Goal: Obtain resource: Obtain resource

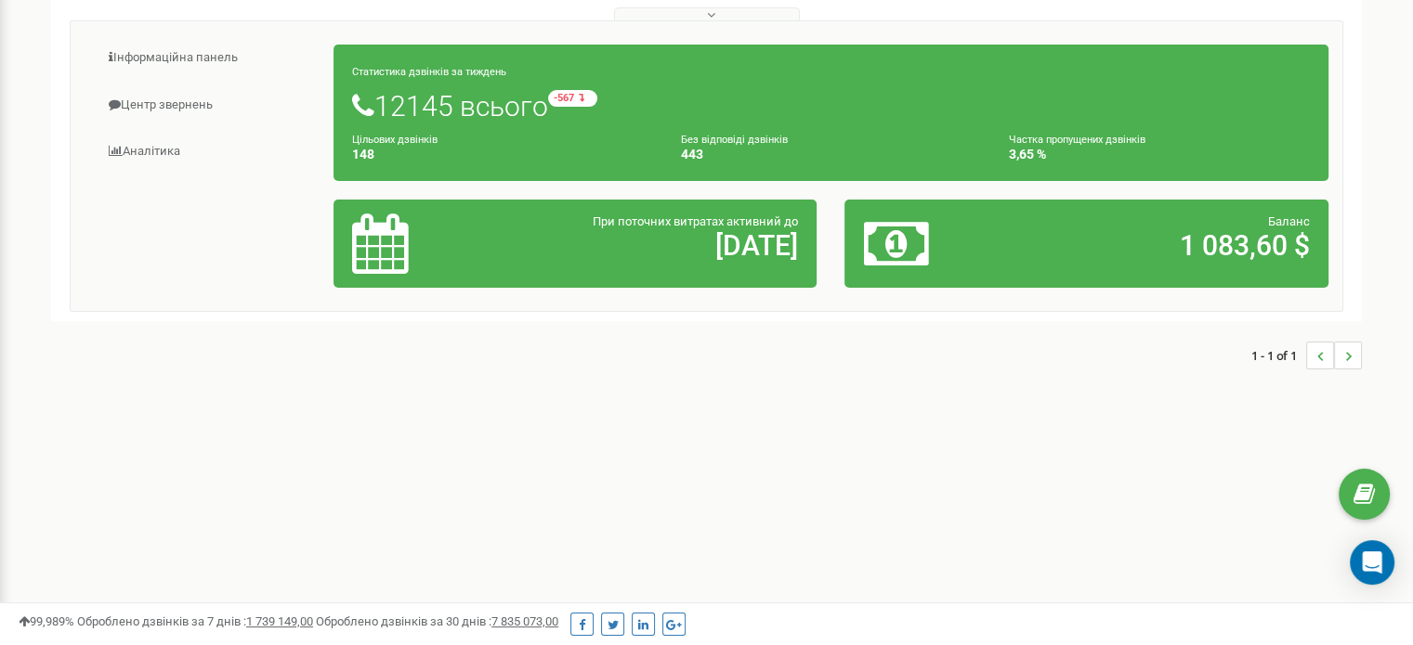
scroll to position [279, 0]
click at [1370, 568] on icon "Open Intercom Messenger" at bounding box center [1372, 563] width 24 height 24
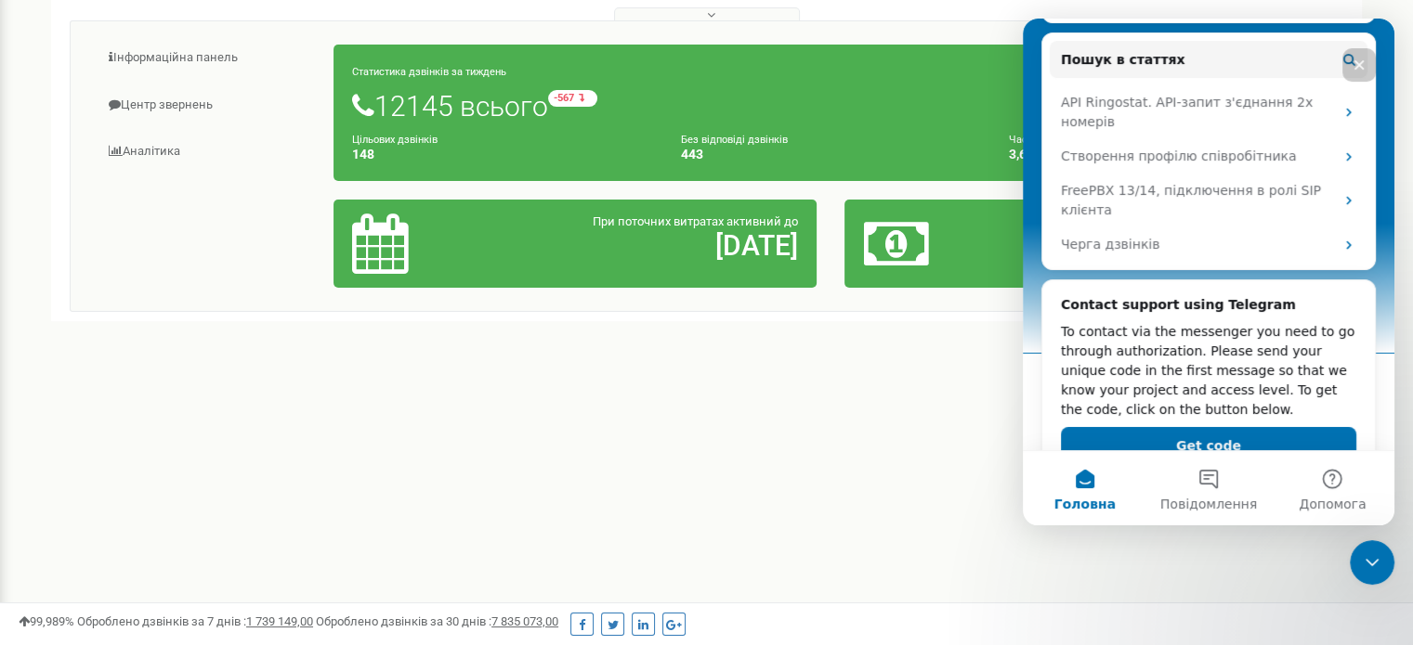
scroll to position [334, 0]
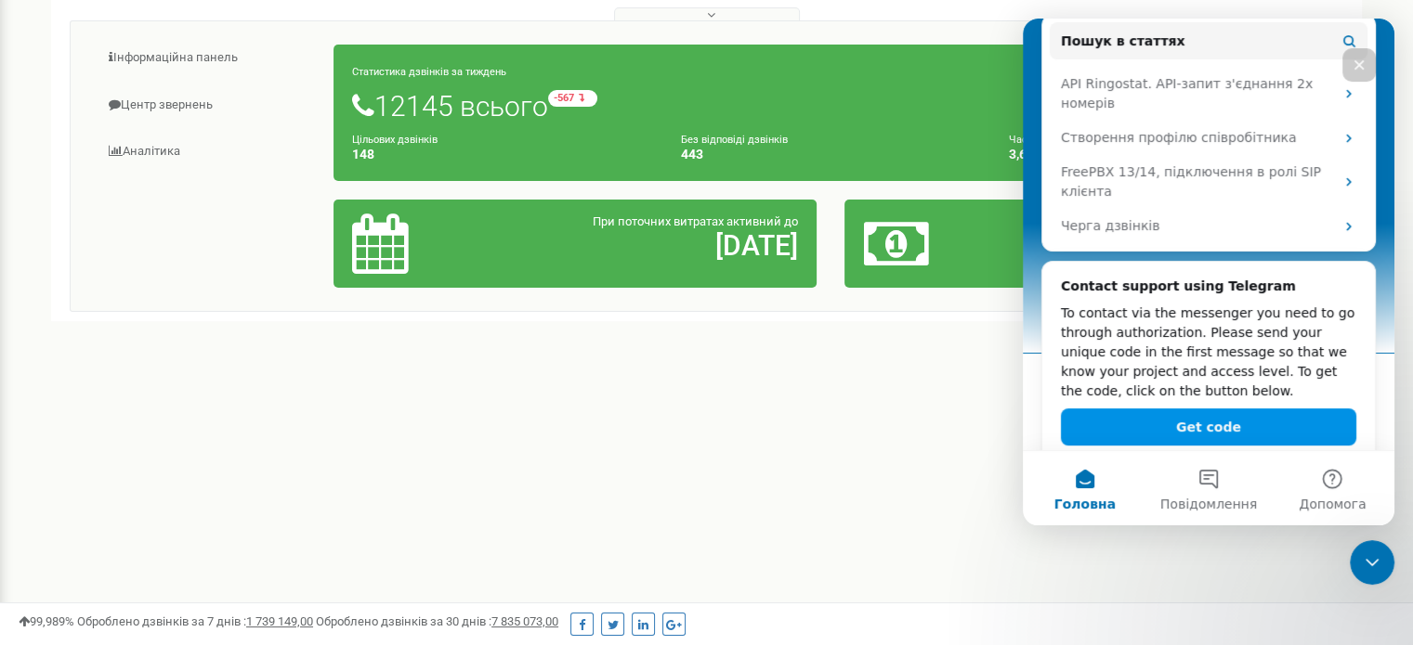
click at [1208, 409] on button "Get code" at bounding box center [1208, 427] width 295 height 37
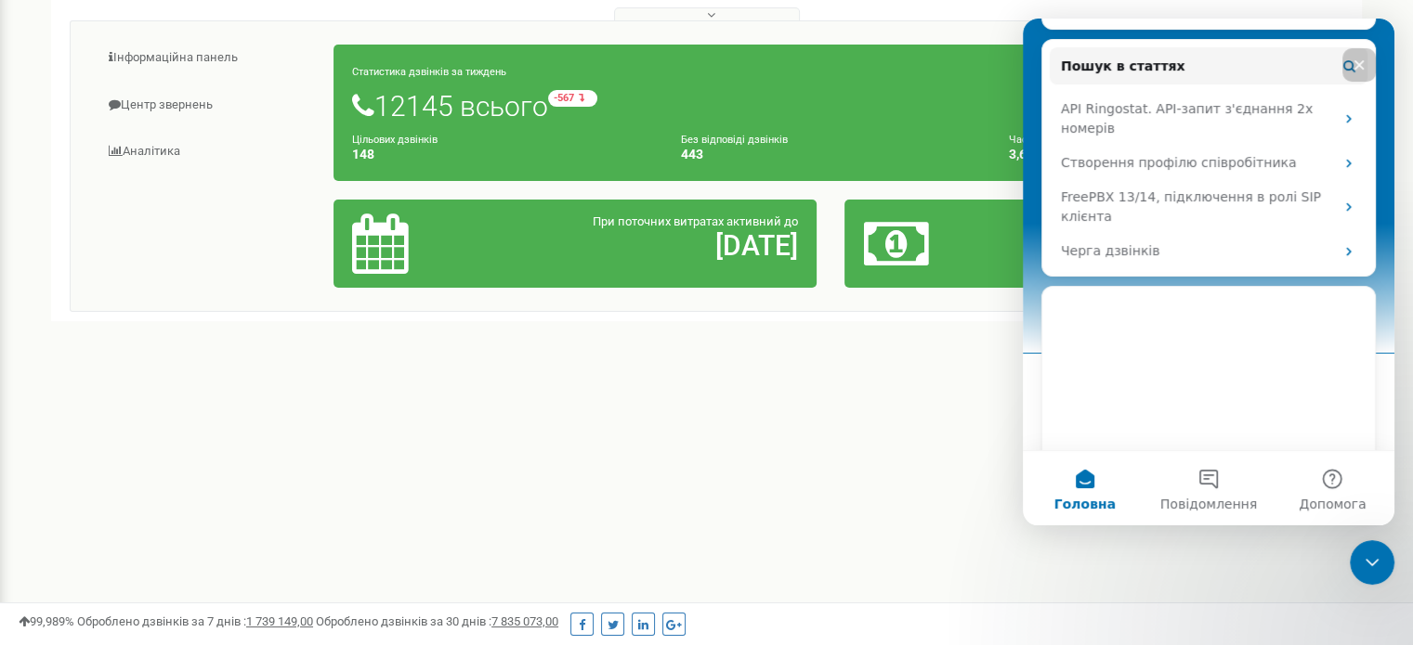
scroll to position [308, 0]
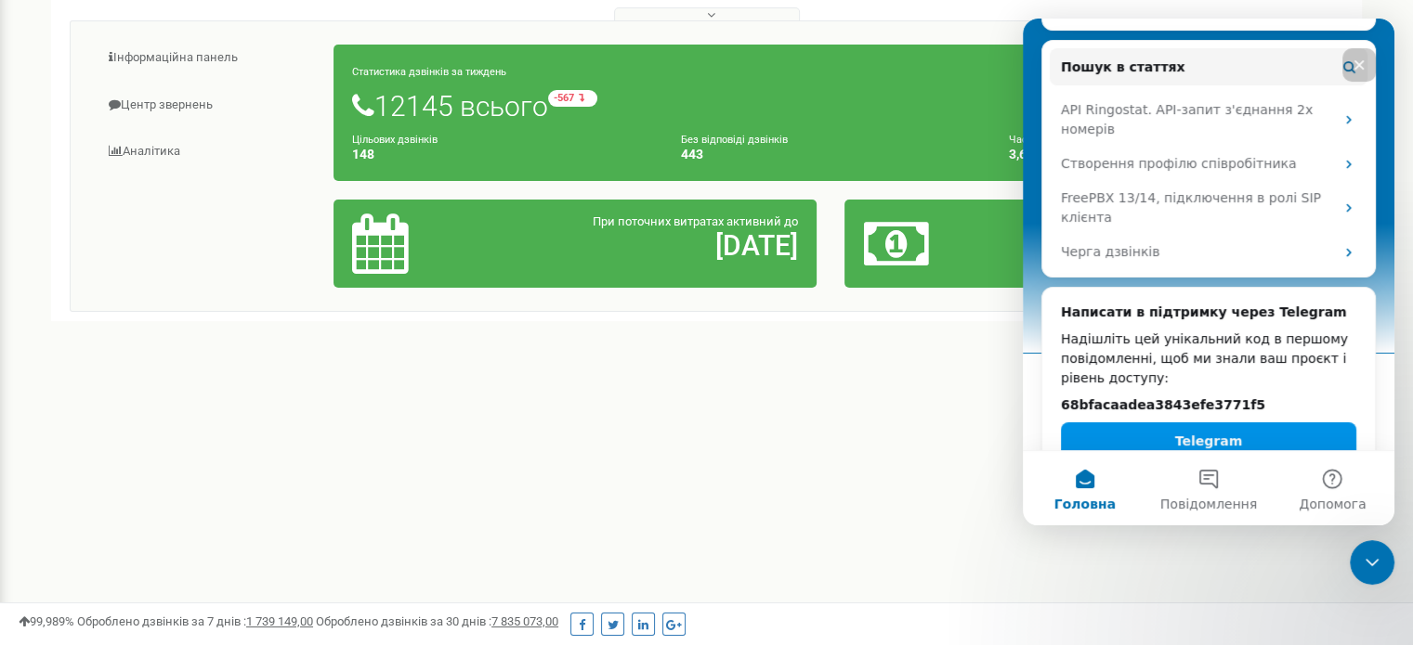
click at [1175, 423] on button "Telegram" at bounding box center [1208, 441] width 295 height 37
click at [1154, 396] on h2 "68bfacaadea3843efe3771f5" at bounding box center [1208, 406] width 295 height 20
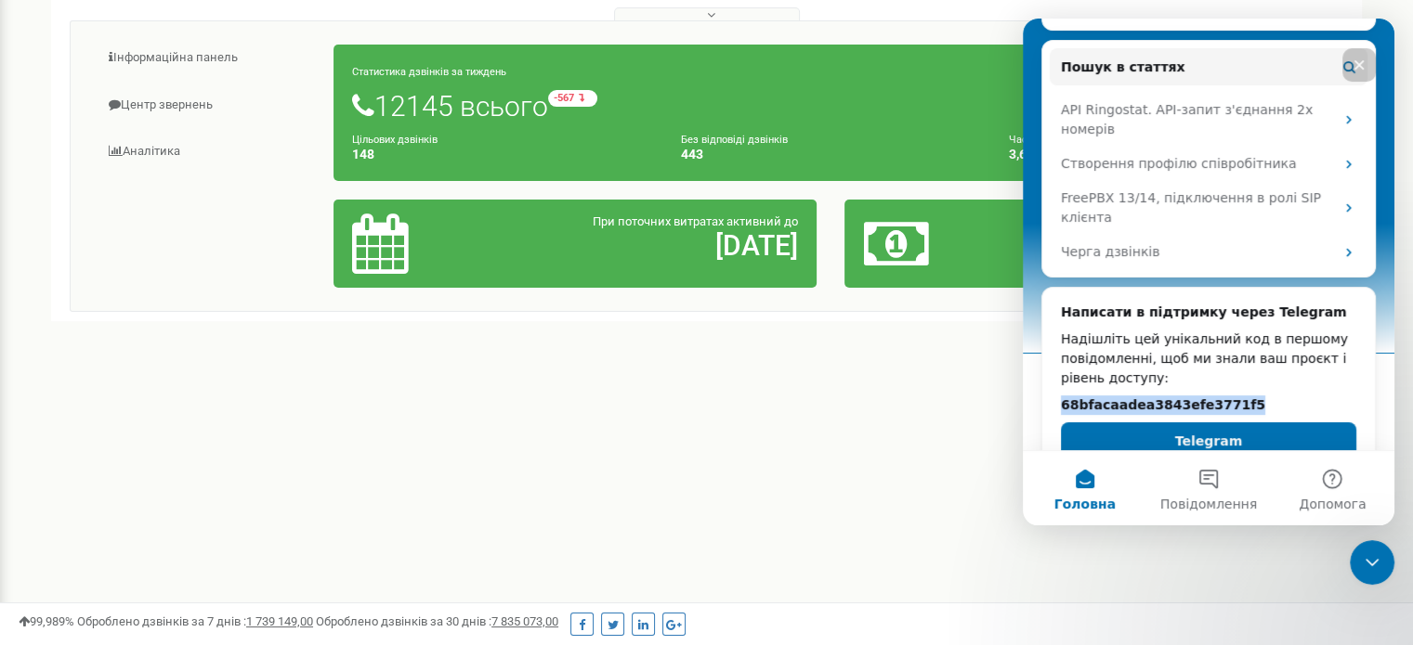
click at [1154, 396] on h2 "68bfacaadea3843efe3771f5" at bounding box center [1208, 406] width 295 height 20
copy h2 "68bfacaadea3843efe3771f5"
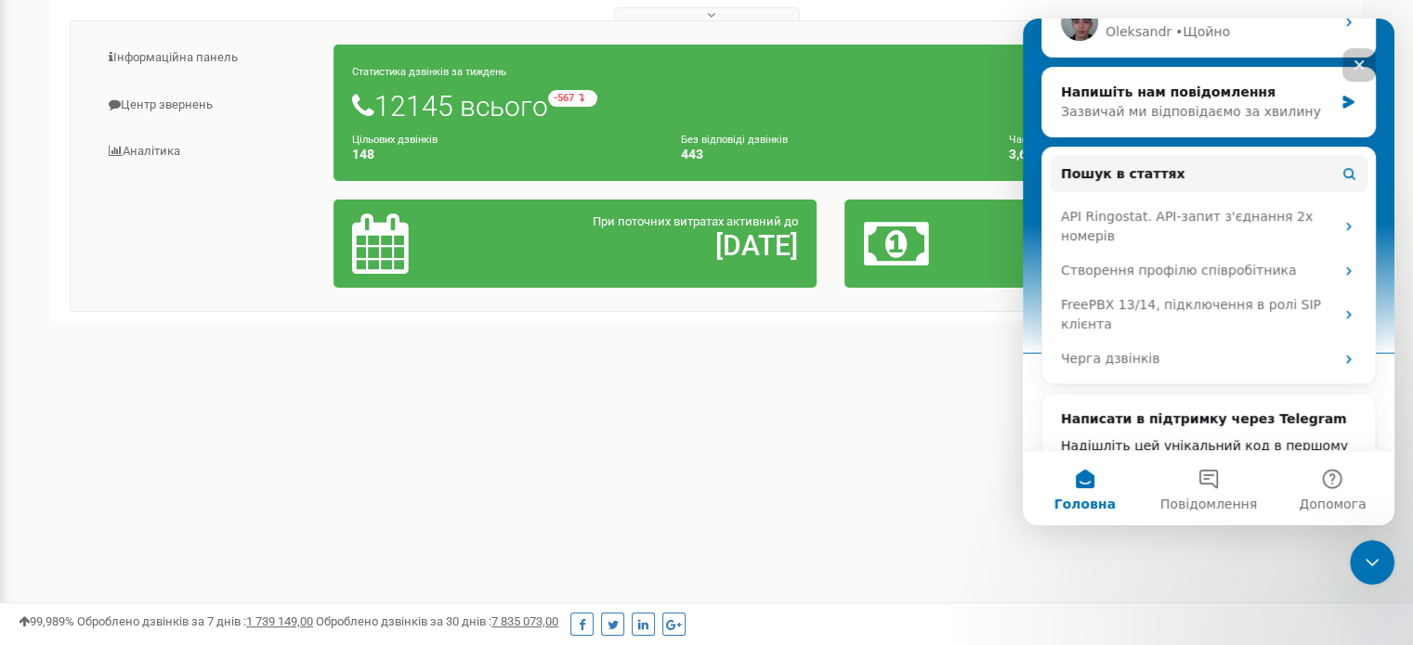
drag, startPoint x: 420, startPoint y: 410, endPoint x: 785, endPoint y: 15, distance: 537.6
click at [420, 410] on div "Проєкти Новий проєкт Всі проєкти Активні Не продовжені Архівні Нові Тріал Пошук" at bounding box center [706, 101] width 1385 height 647
click at [1215, 481] on button "1 Повідомлення" at bounding box center [1208, 488] width 124 height 74
